Goal: Information Seeking & Learning: Learn about a topic

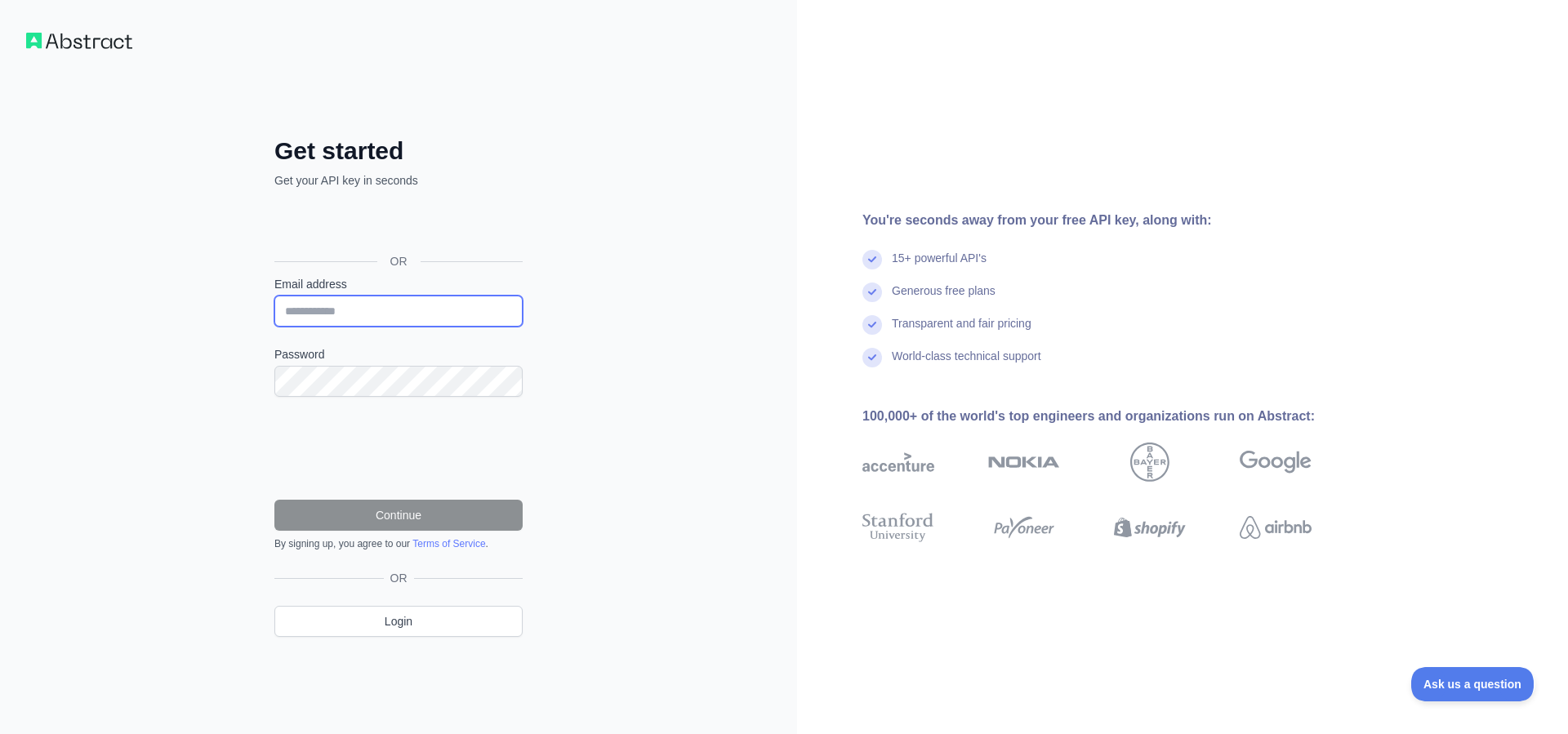
click at [405, 312] on input "Email address" at bounding box center [399, 310] width 248 height 31
click at [373, 312] on input "Email address" at bounding box center [399, 310] width 248 height 31
type input "**********"
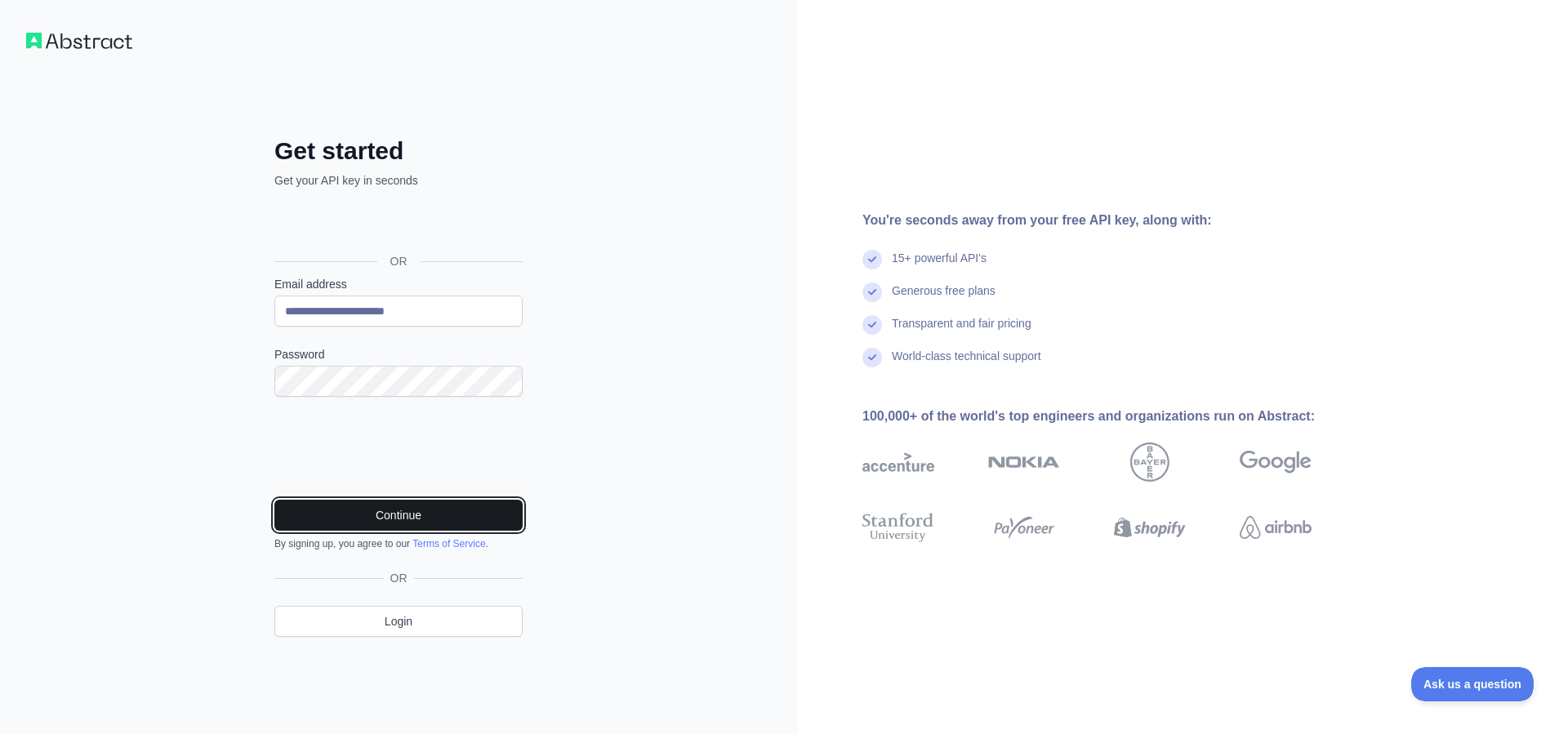
click at [395, 515] on button "Continue" at bounding box center [399, 515] width 248 height 31
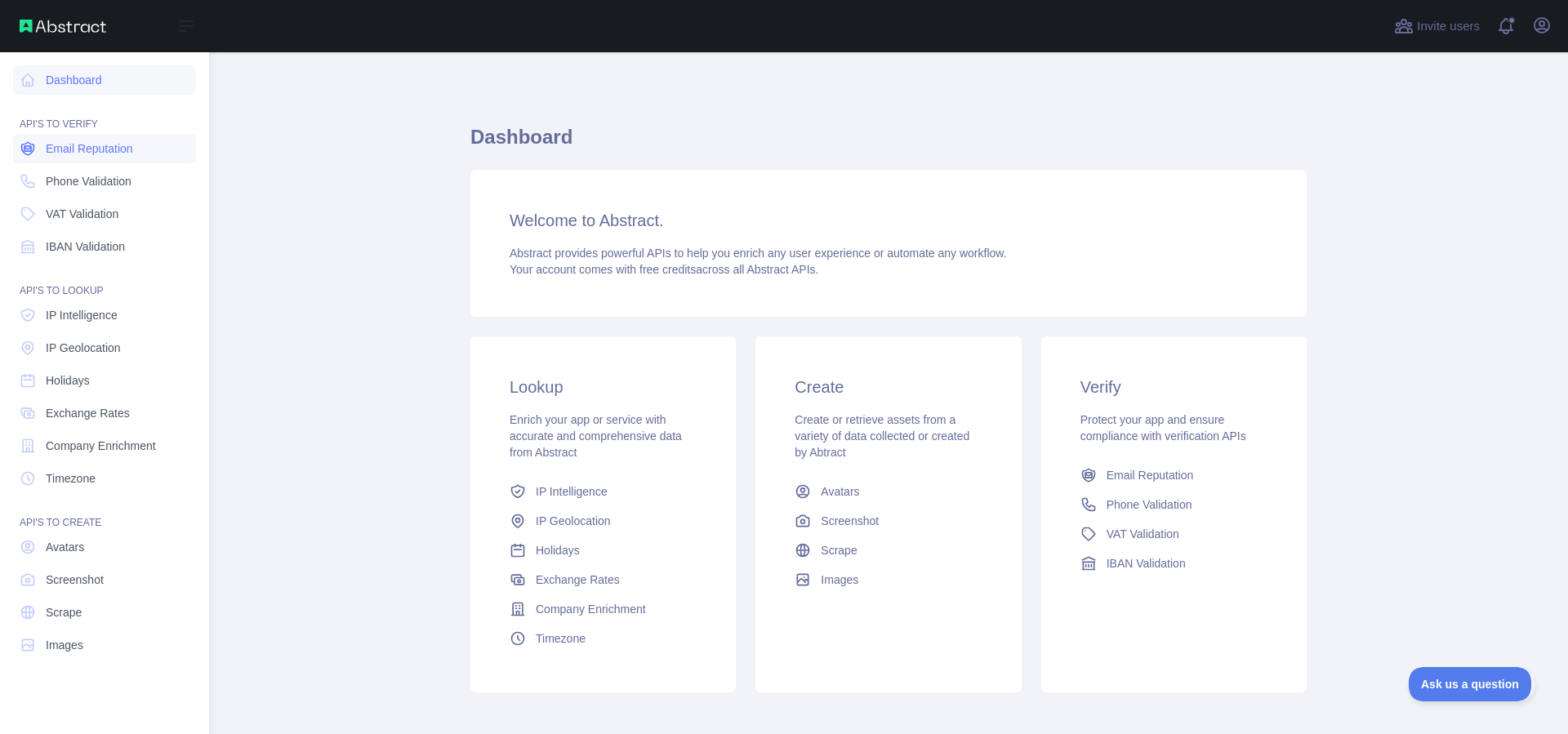
click at [126, 140] on span "Email Reputation" at bounding box center [89, 148] width 87 height 16
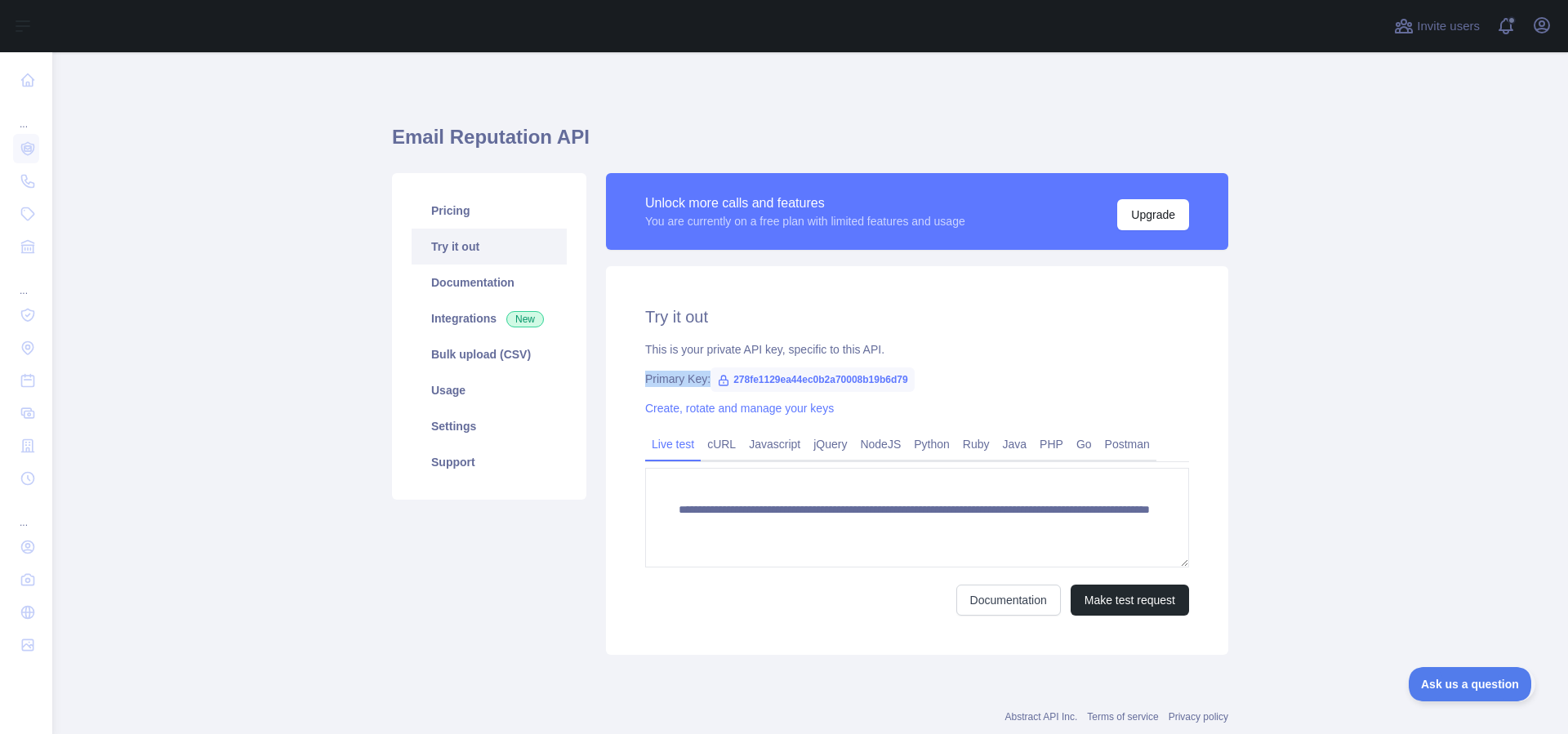
drag, startPoint x: 731, startPoint y: 376, endPoint x: 919, endPoint y: 368, distance: 188.2
click at [919, 368] on div "**********" at bounding box center [916, 461] width 622 height 389
click at [824, 389] on span "278fe1129ea44ec0b2a70008b19b6d79" at bounding box center [812, 379] width 204 height 24
click at [823, 382] on span "278fe1129ea44ec0b2a70008b19b6d79" at bounding box center [812, 379] width 204 height 24
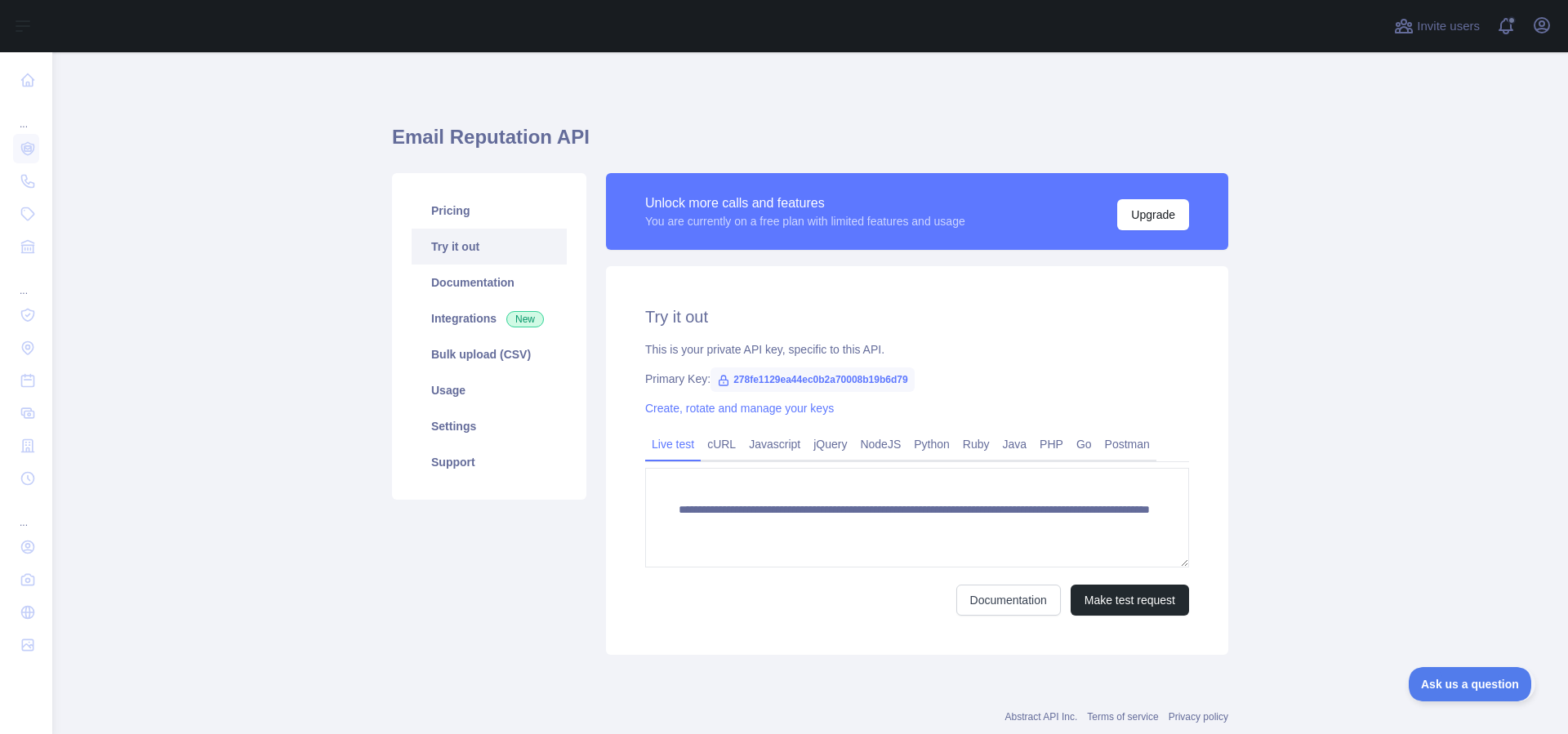
click at [823, 382] on span "278fe1129ea44ec0b2a70008b19b6d79" at bounding box center [812, 379] width 204 height 24
copy span "278fe1129ea44ec0b2a70008b19b6d79"
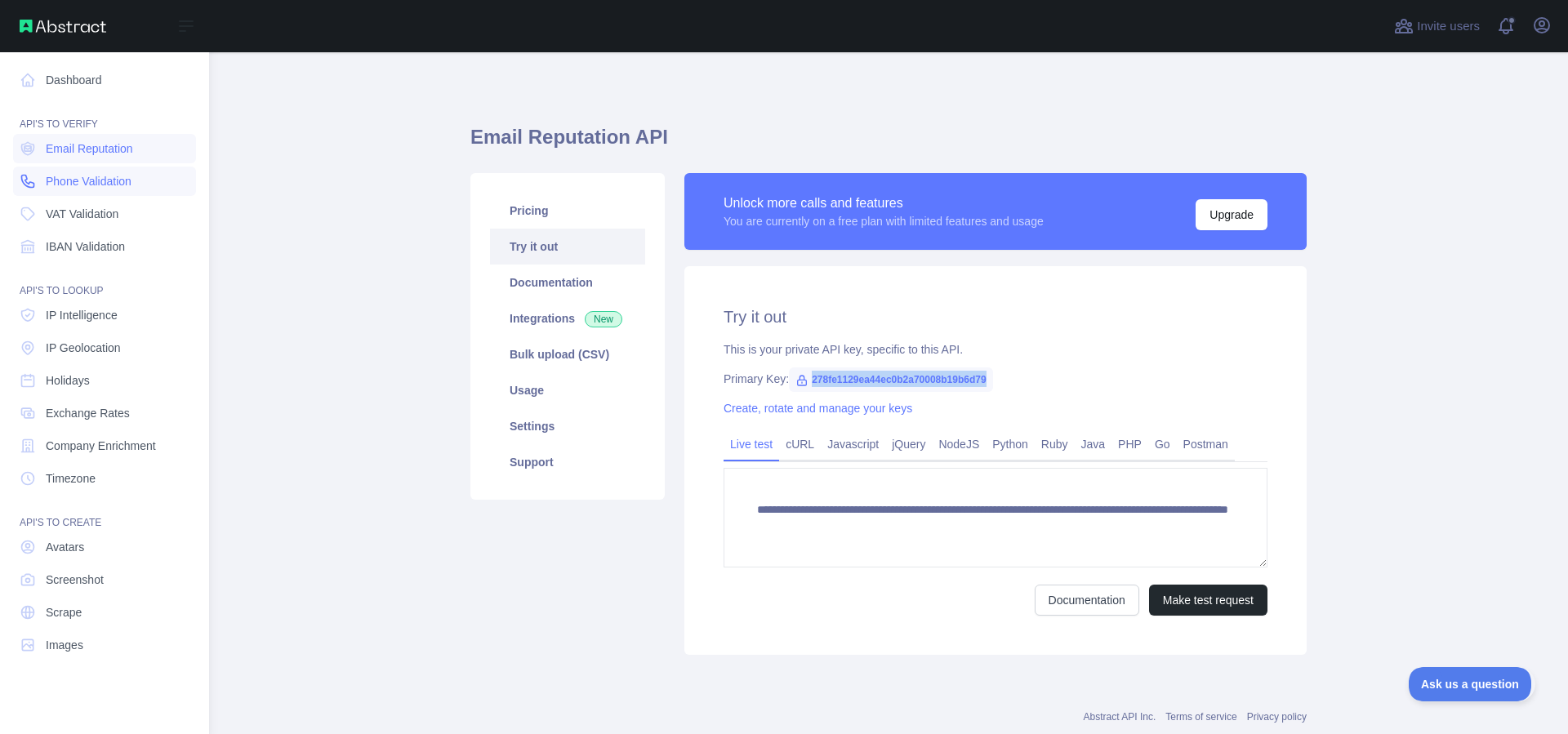
click at [105, 176] on span "Phone Validation" at bounding box center [88, 181] width 86 height 16
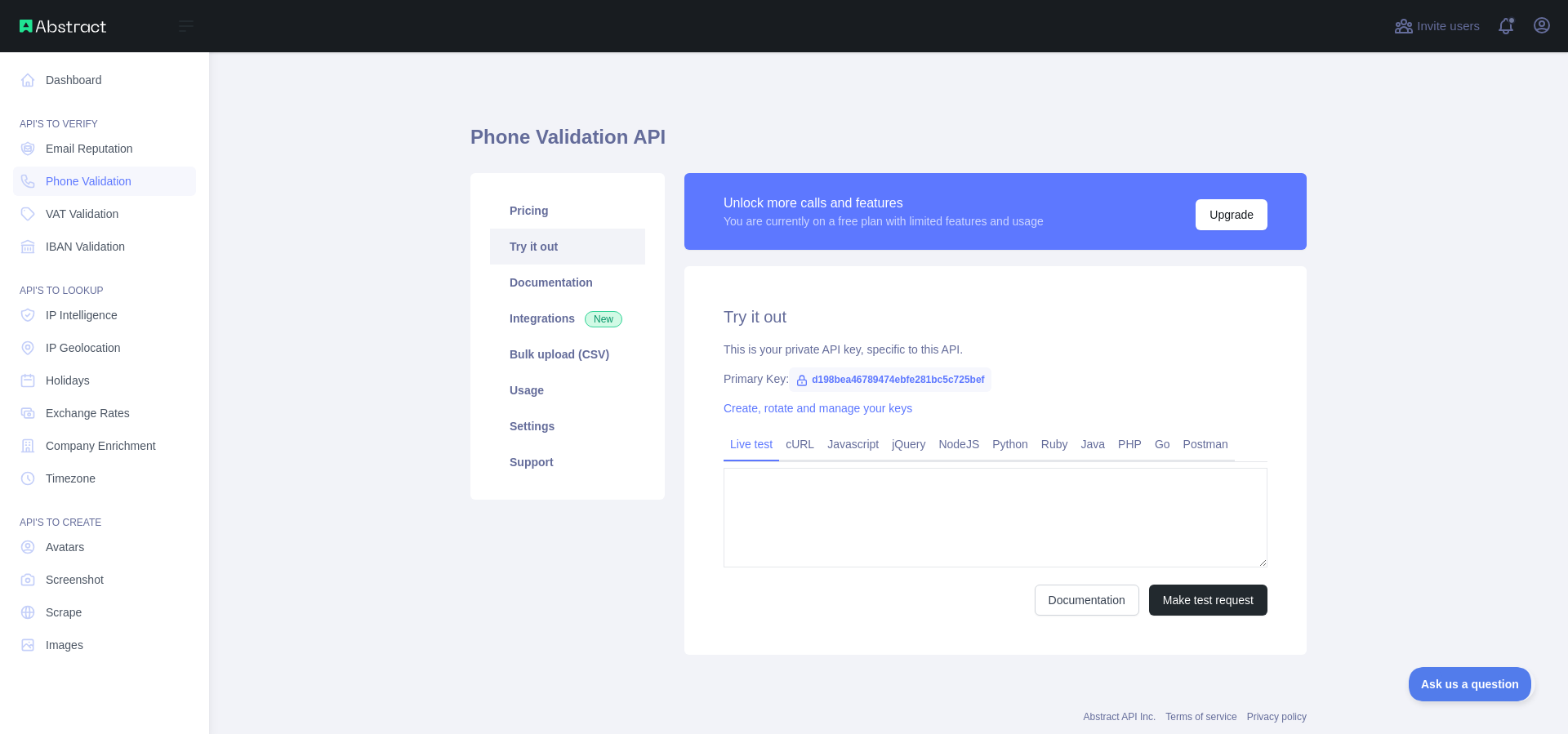
type textarea "**********"
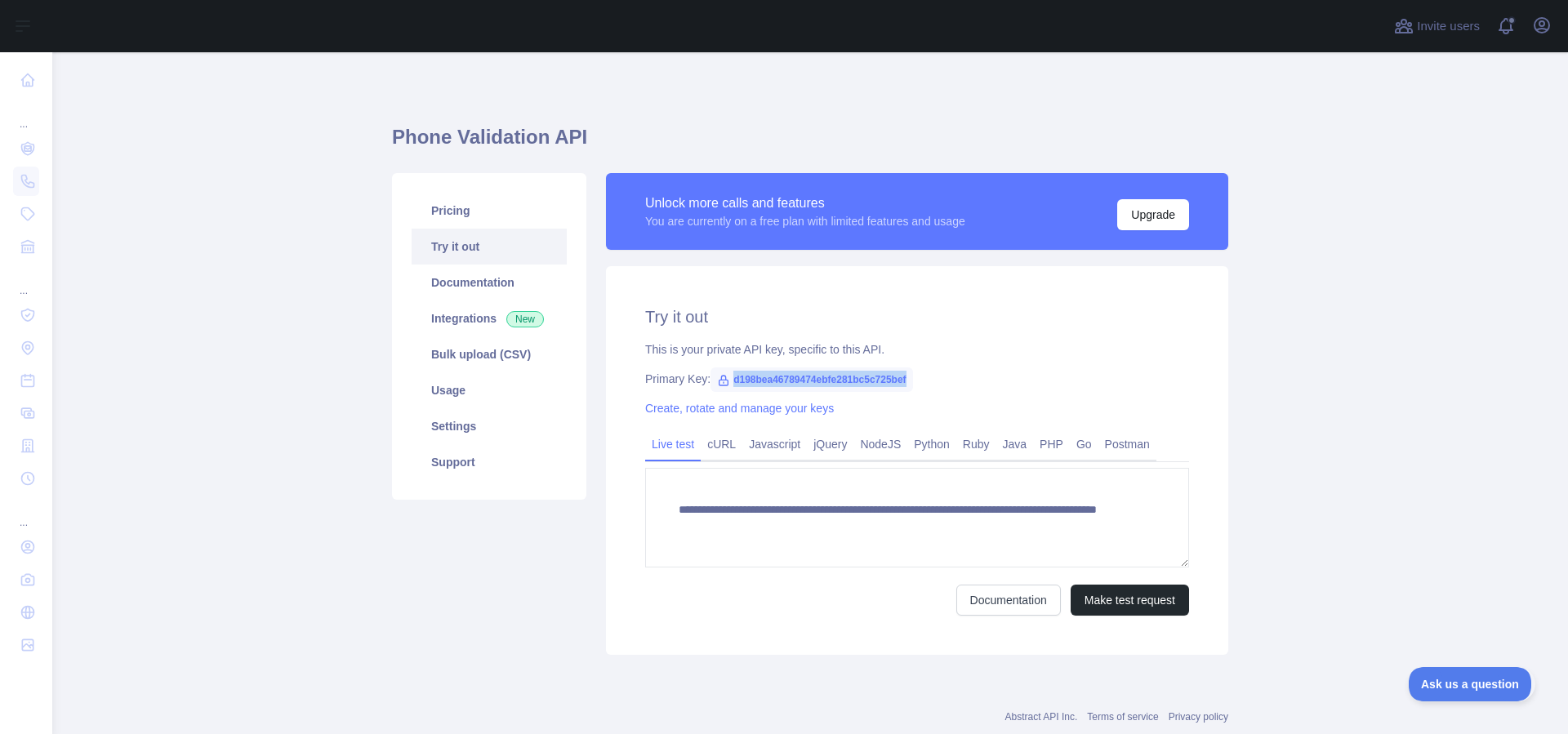
drag, startPoint x: 906, startPoint y: 377, endPoint x: 725, endPoint y: 380, distance: 181.0
click at [725, 380] on span "d198bea46789474ebfe281bc5c725bef" at bounding box center [811, 379] width 203 height 24
copy span "d198bea46789474ebfe281bc5c725bef"
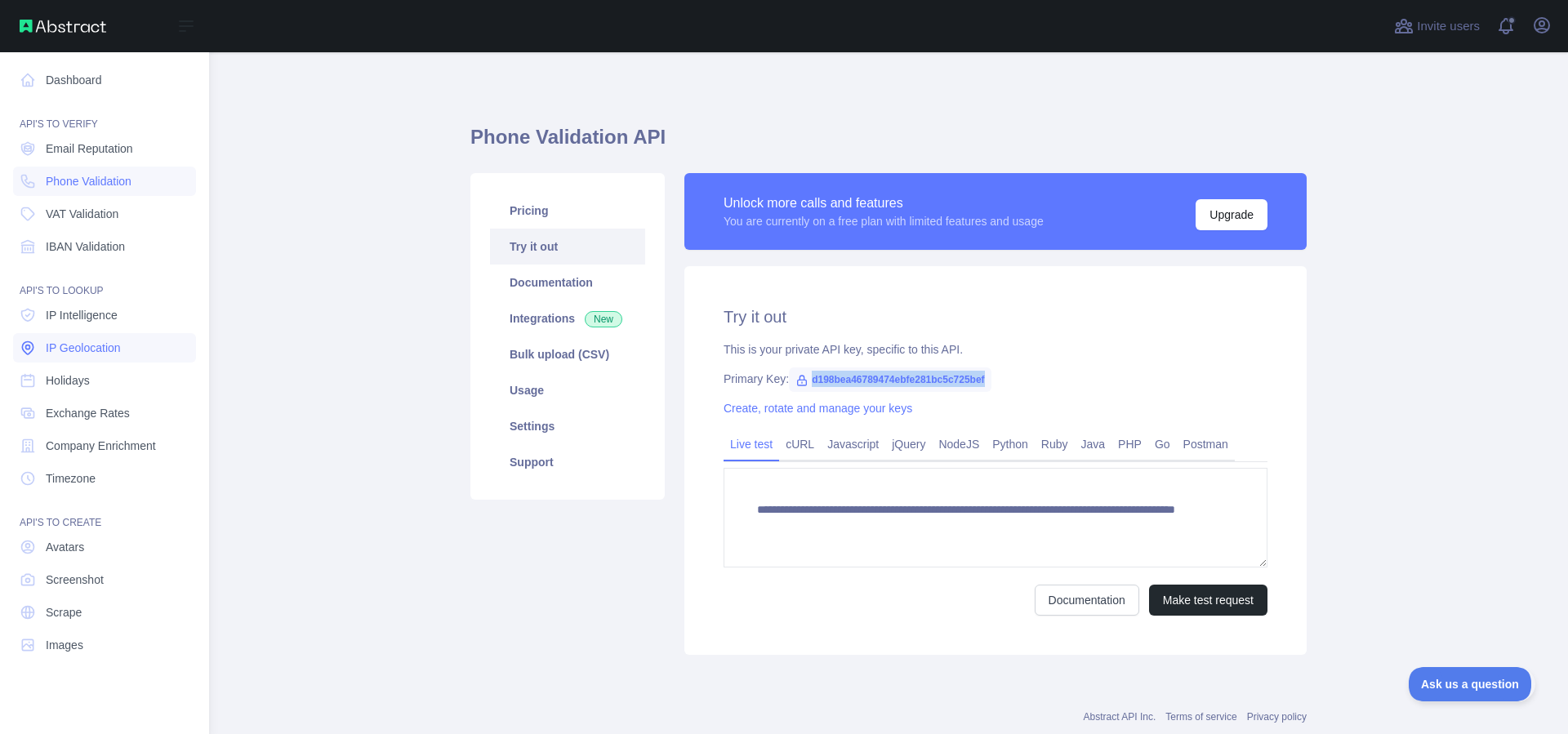
click at [122, 351] on link "IP Geolocation" at bounding box center [104, 347] width 183 height 30
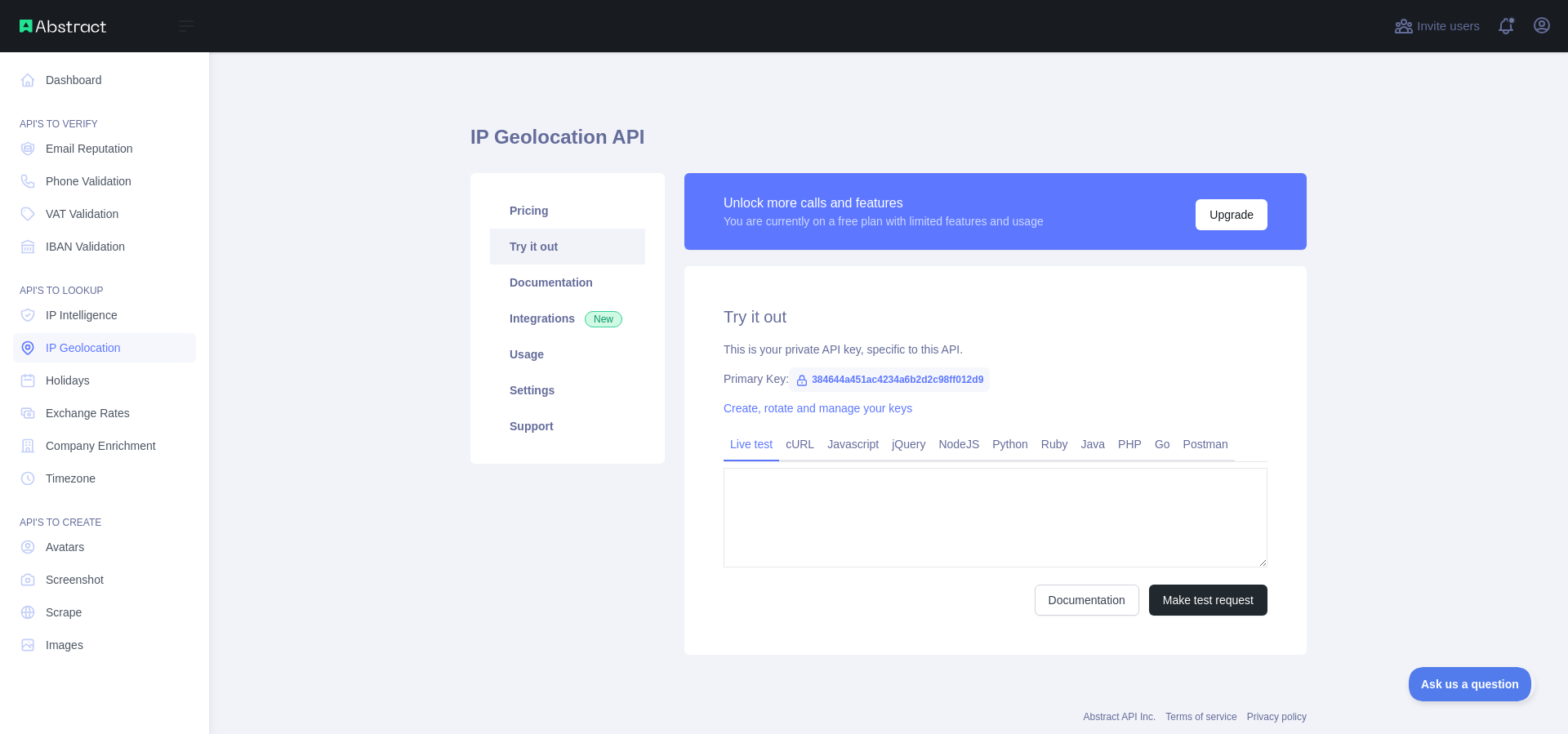
type textarea "**********"
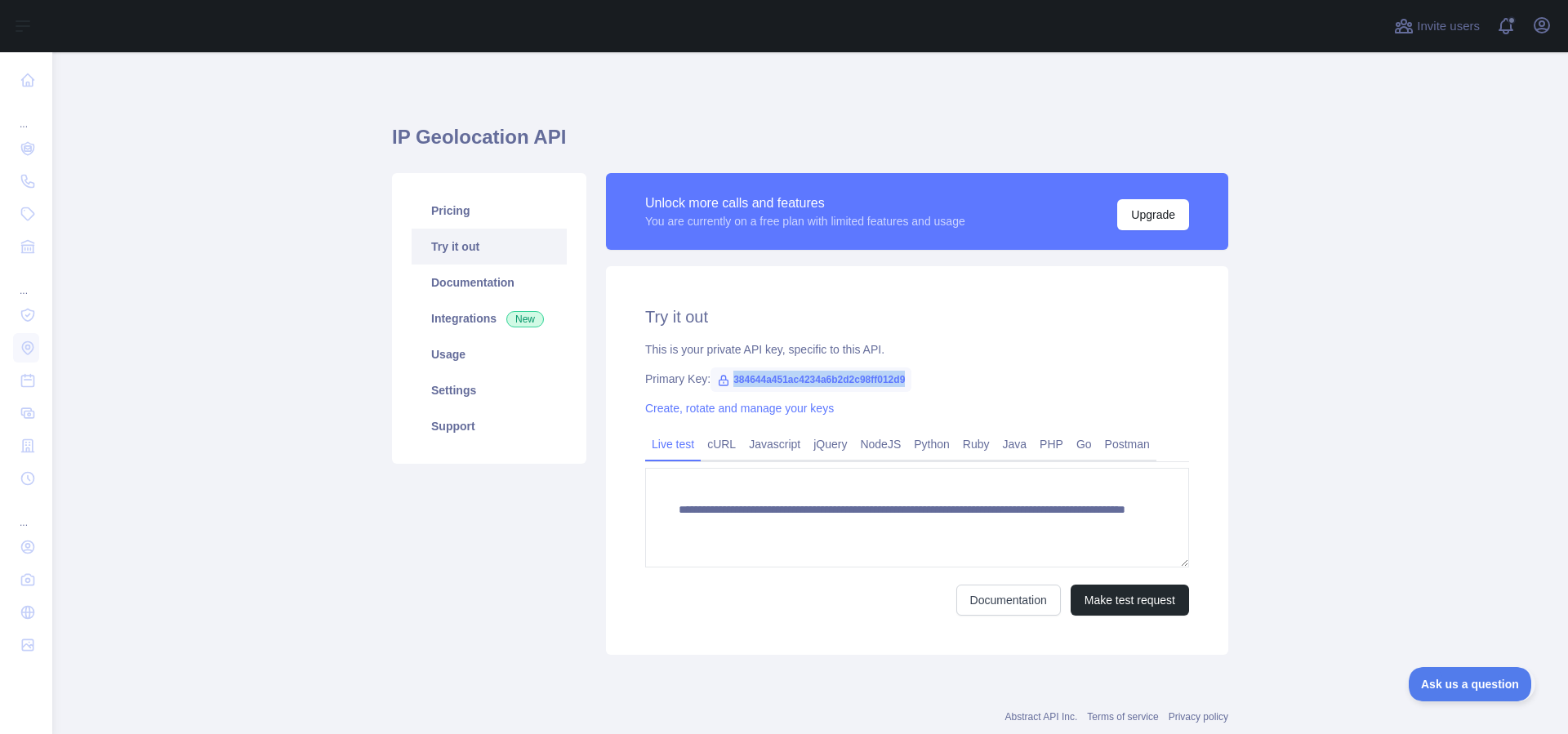
drag, startPoint x: 916, startPoint y: 382, endPoint x: 717, endPoint y: 380, distance: 199.0
click at [717, 380] on div "Primary Key: 384644a451ac4234a6b2d2c98ff012d9" at bounding box center [917, 379] width 544 height 16
copy span "384644a451ac4234a6b2d2c98ff012d9"
